Goal: Task Accomplishment & Management: Manage account settings

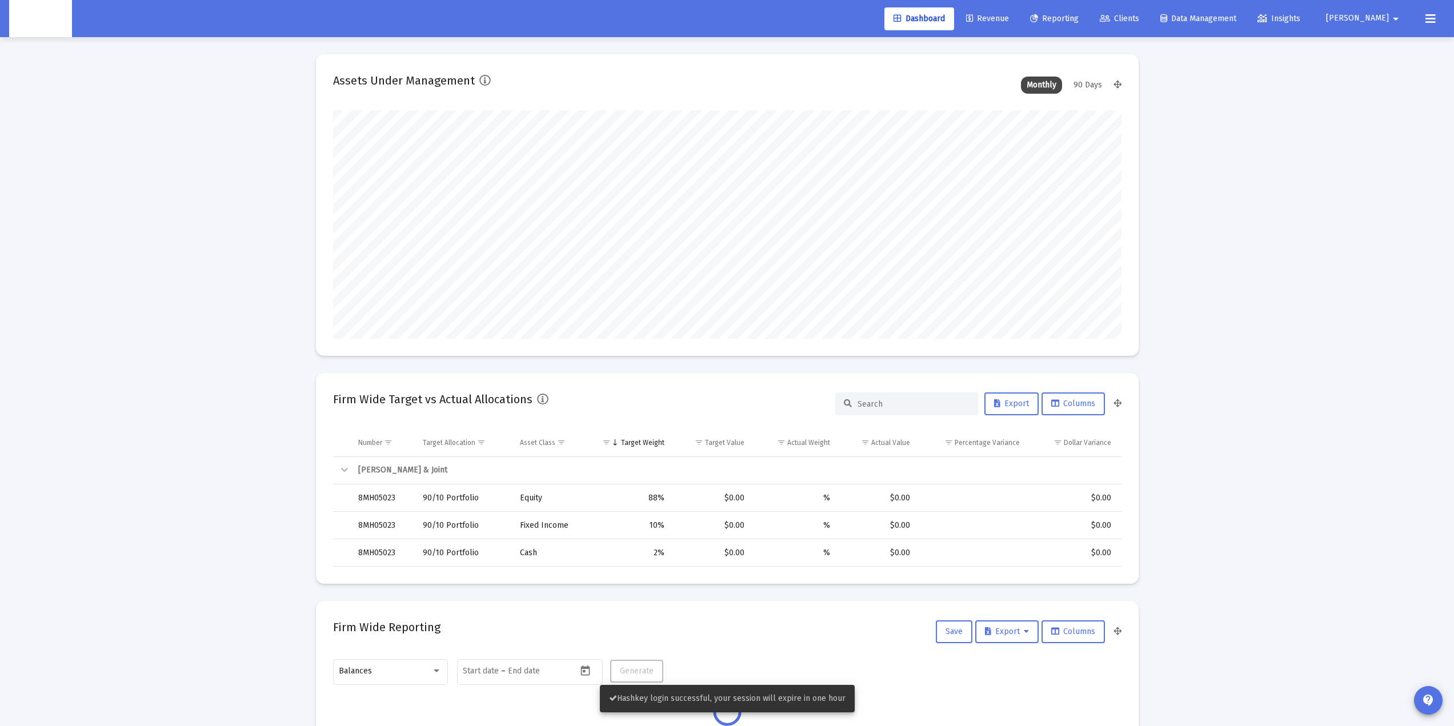
scroll to position [229, 425]
click at [1076, 19] on span "[PERSON_NAME]" at bounding box center [1357, 19] width 63 height 10
click at [1076, 31] on div "Settings Logout" at bounding box center [1396, 62] width 68 height 64
click at [1076, 29] on button "[PERSON_NAME]" at bounding box center [1365, 18] width 104 height 23
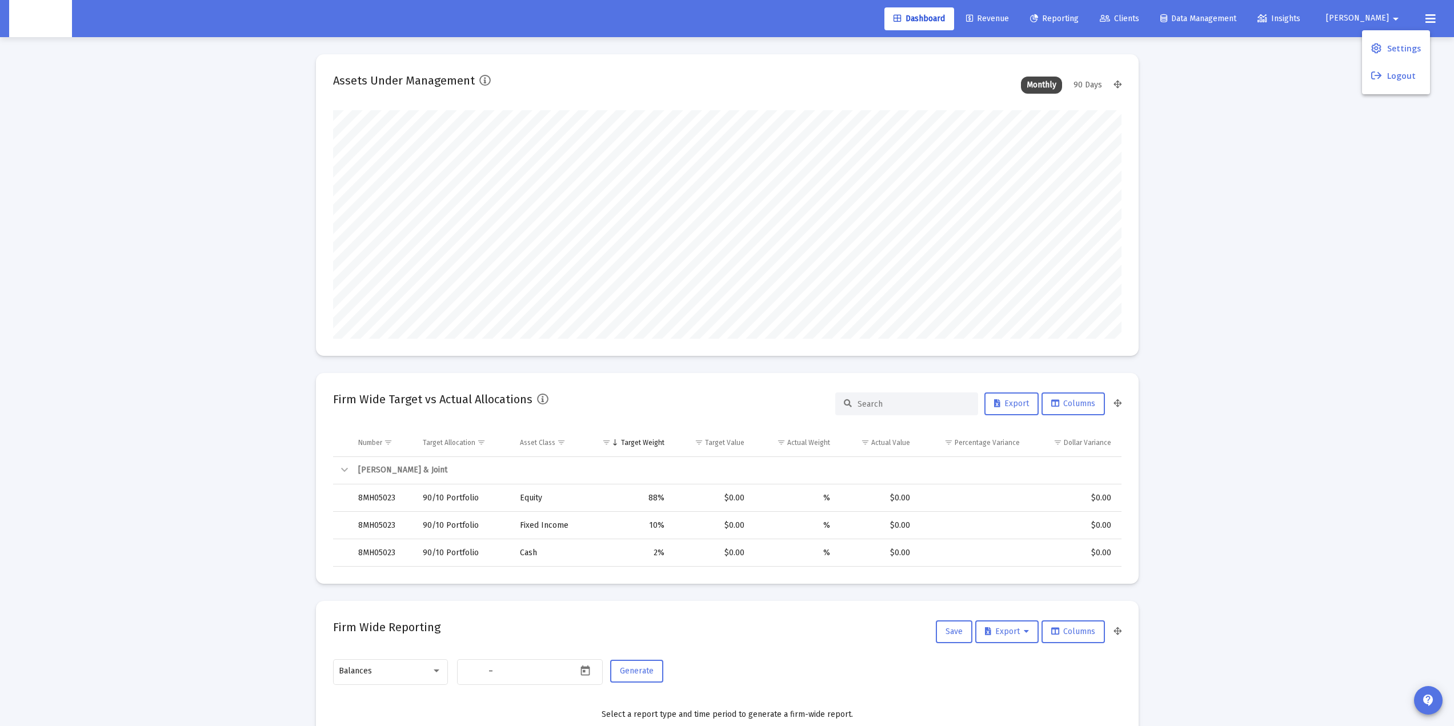
type input "[DATE]"
click at [1076, 26] on div at bounding box center [727, 363] width 1454 height 726
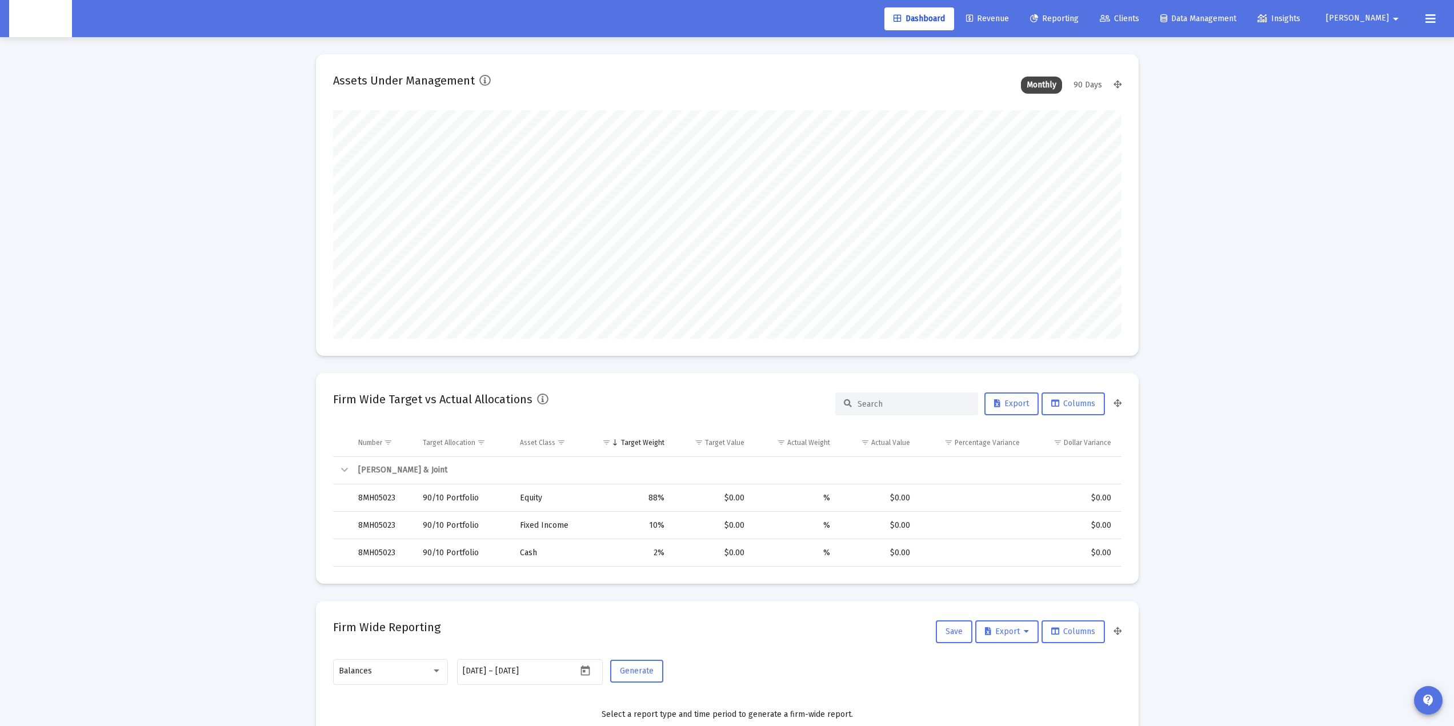
click at [1076, 18] on span "[PERSON_NAME]" at bounding box center [1357, 19] width 63 height 10
click at [1076, 39] on span "Settings" at bounding box center [1405, 48] width 34 height 27
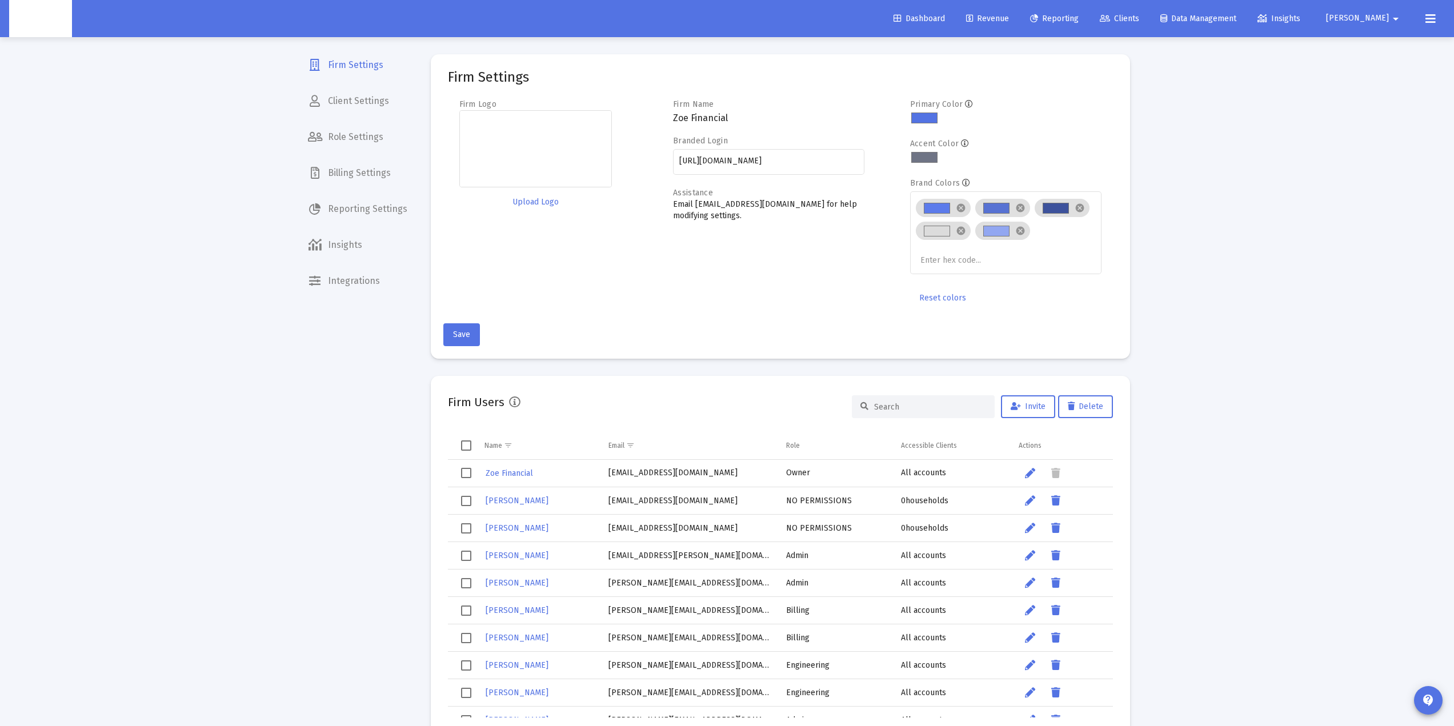
click at [357, 164] on span "Billing Settings" at bounding box center [358, 172] width 118 height 27
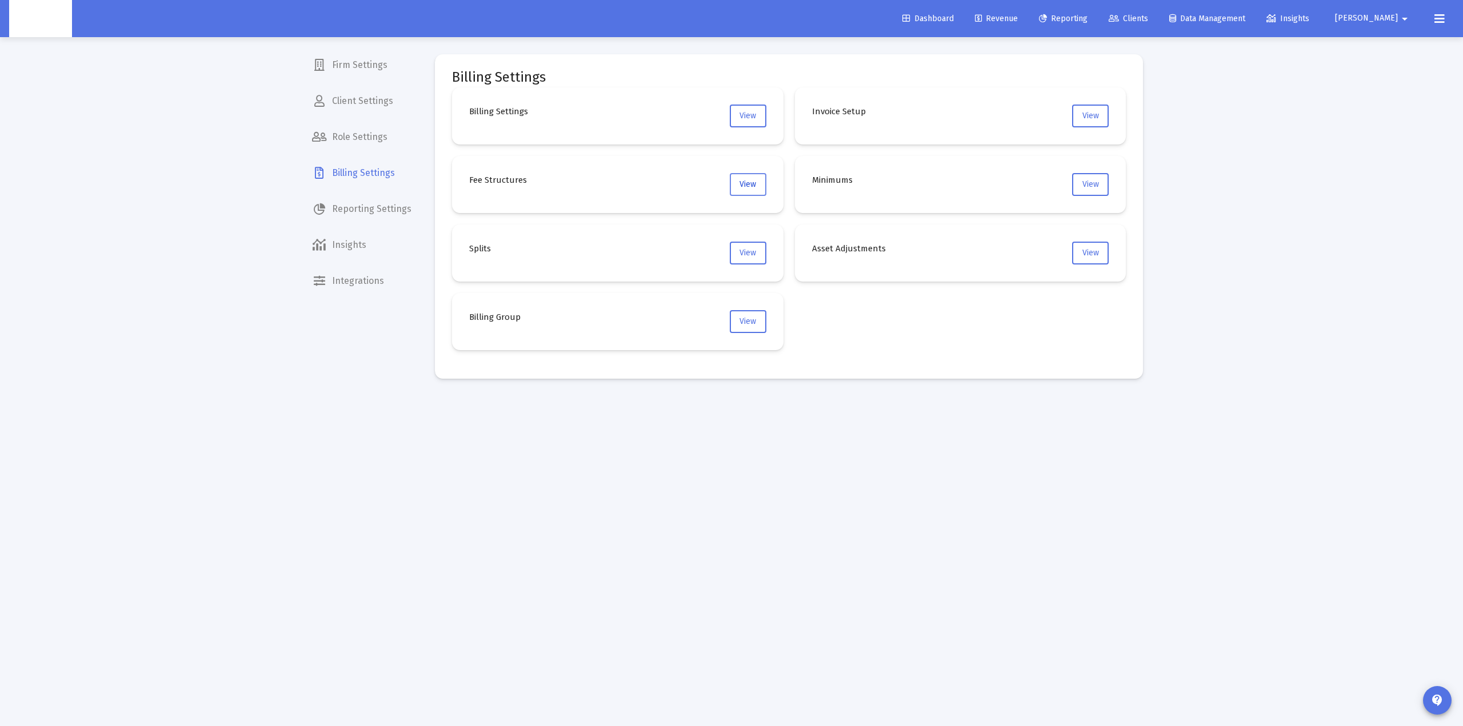
click at [733, 179] on button "View" at bounding box center [748, 184] width 37 height 23
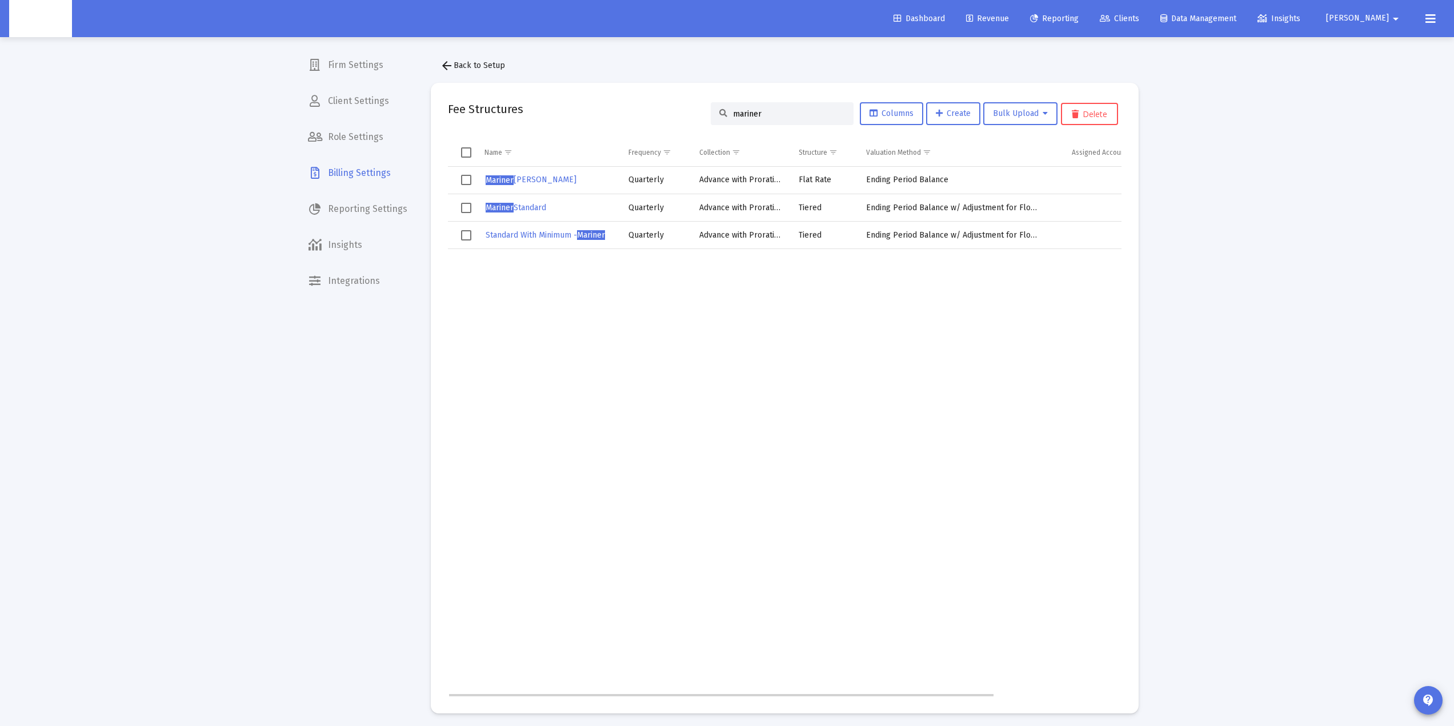
type input "mariner"
click at [529, 202] on button "Mariner Standard" at bounding box center [516, 207] width 63 height 17
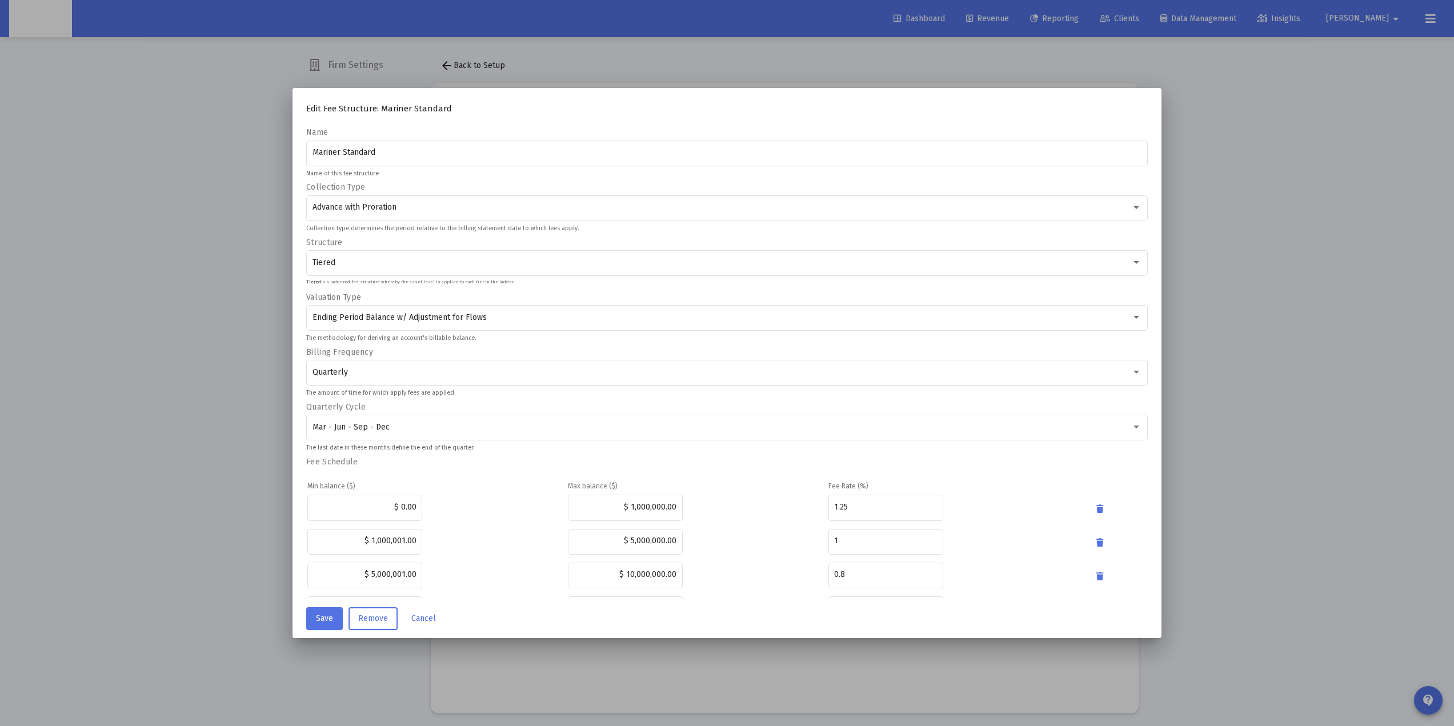
click at [1076, 92] on div at bounding box center [727, 363] width 1454 height 726
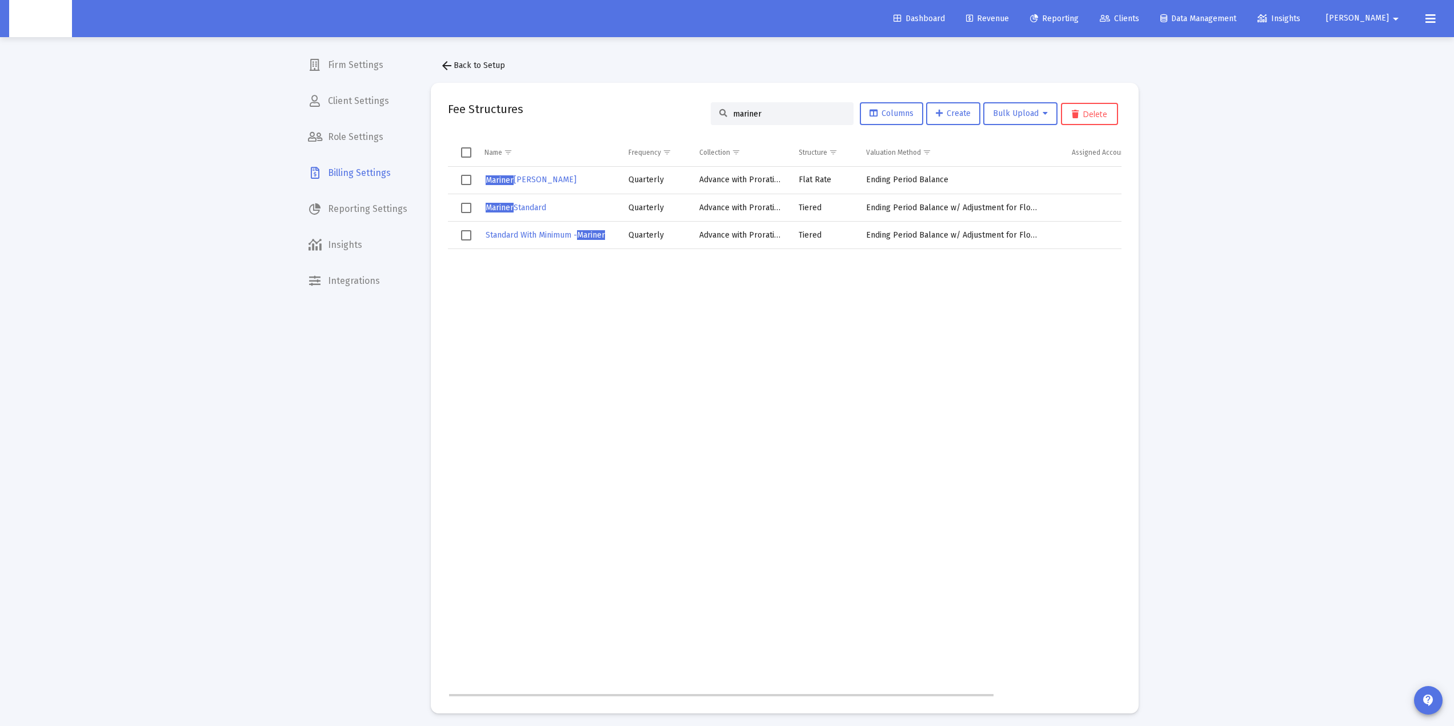
click at [712, 341] on td "Data grid" at bounding box center [741, 472] width 100 height 447
